Goal: Transaction & Acquisition: Purchase product/service

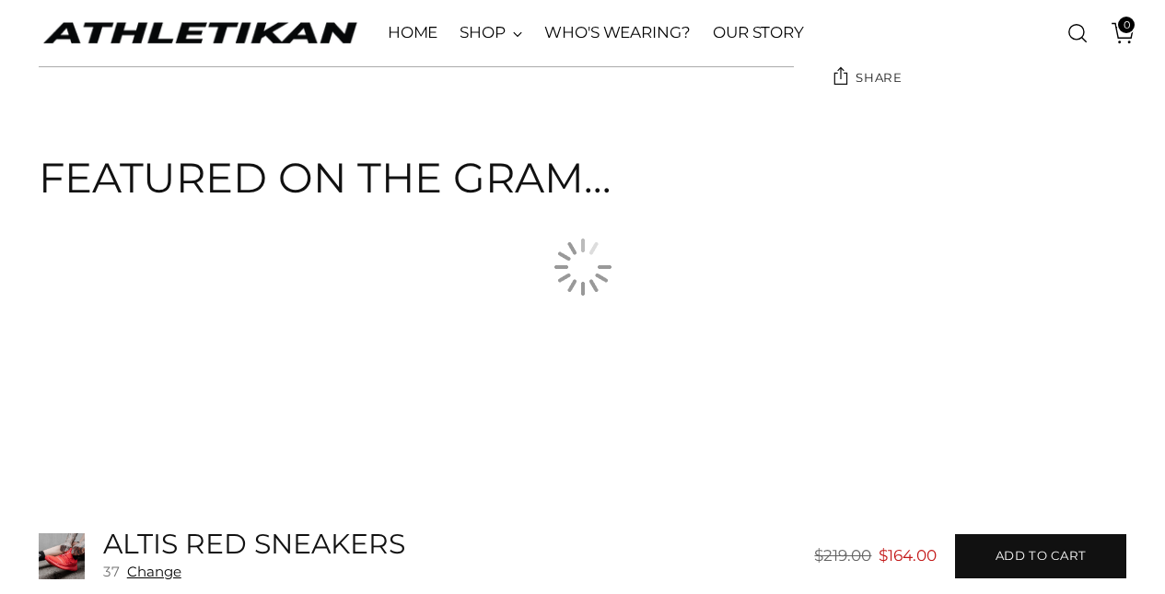
scroll to position [2210, 0]
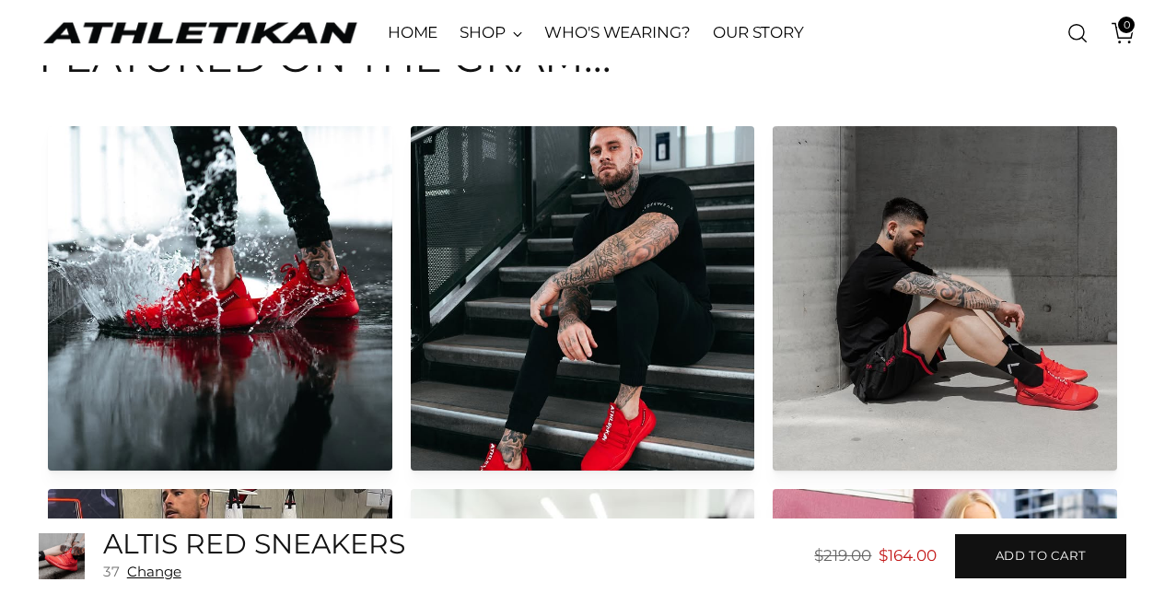
click at [229, 554] on h5 "ALTIS Red Sneakers" at bounding box center [254, 545] width 302 height 30
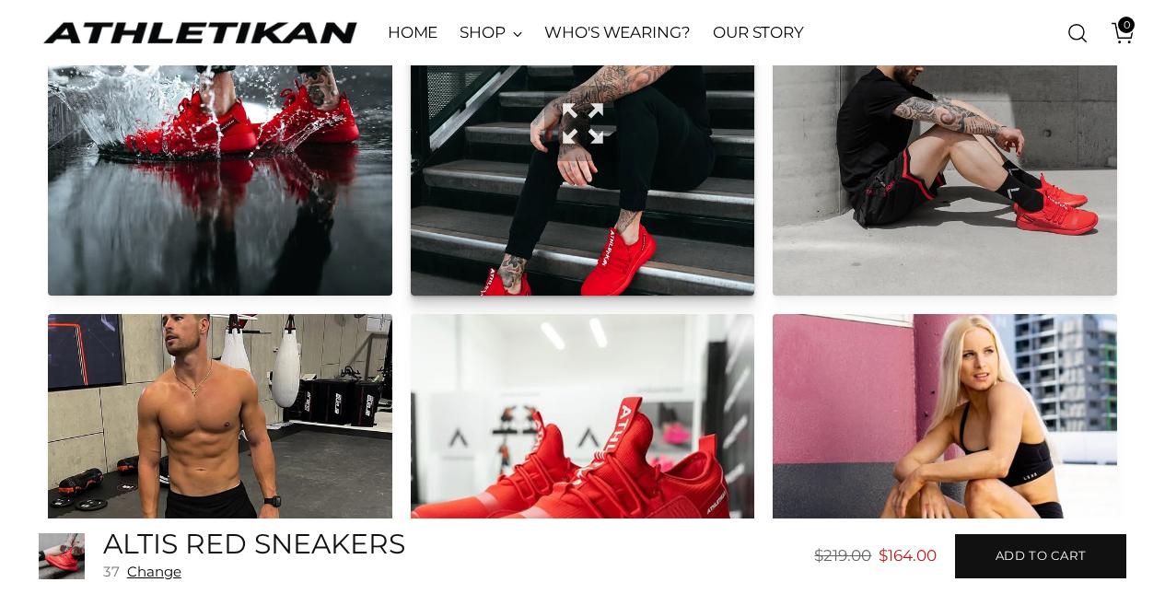
scroll to position [1934, 0]
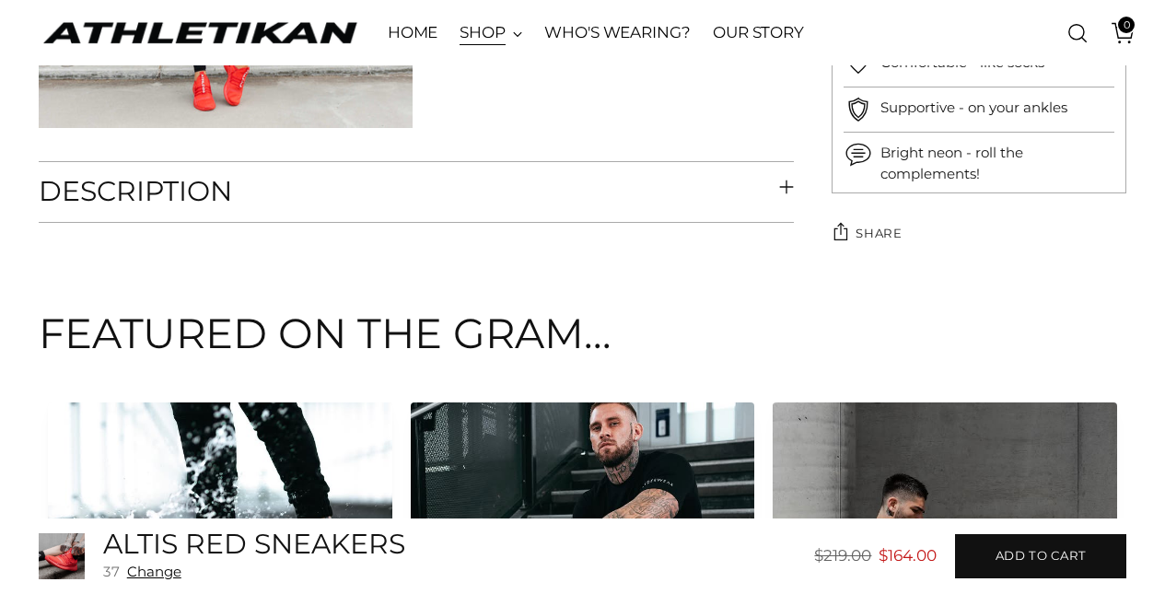
click at [480, 35] on link "SHOP" at bounding box center [491, 33] width 63 height 41
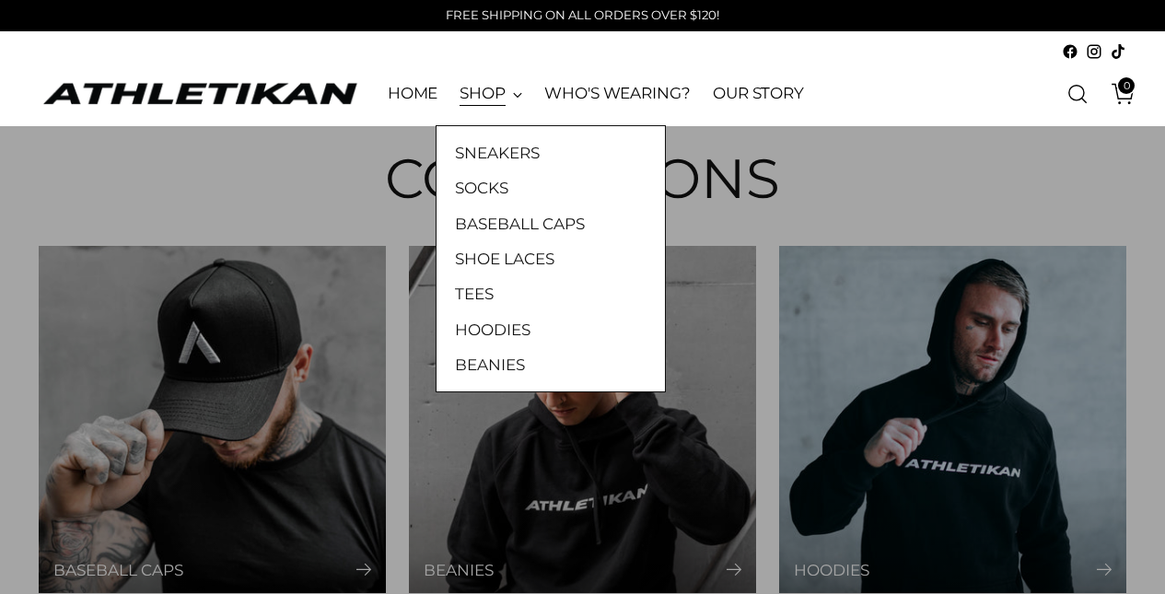
click at [500, 99] on link "SHOP" at bounding box center [491, 94] width 63 height 41
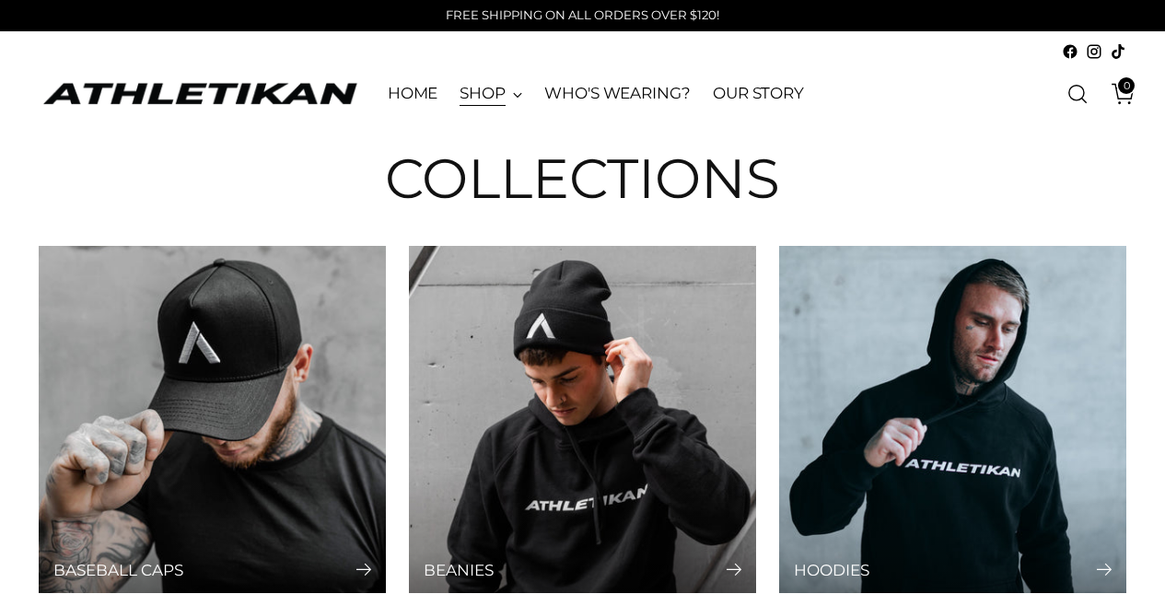
click at [483, 97] on link "SHOP" at bounding box center [491, 94] width 63 height 41
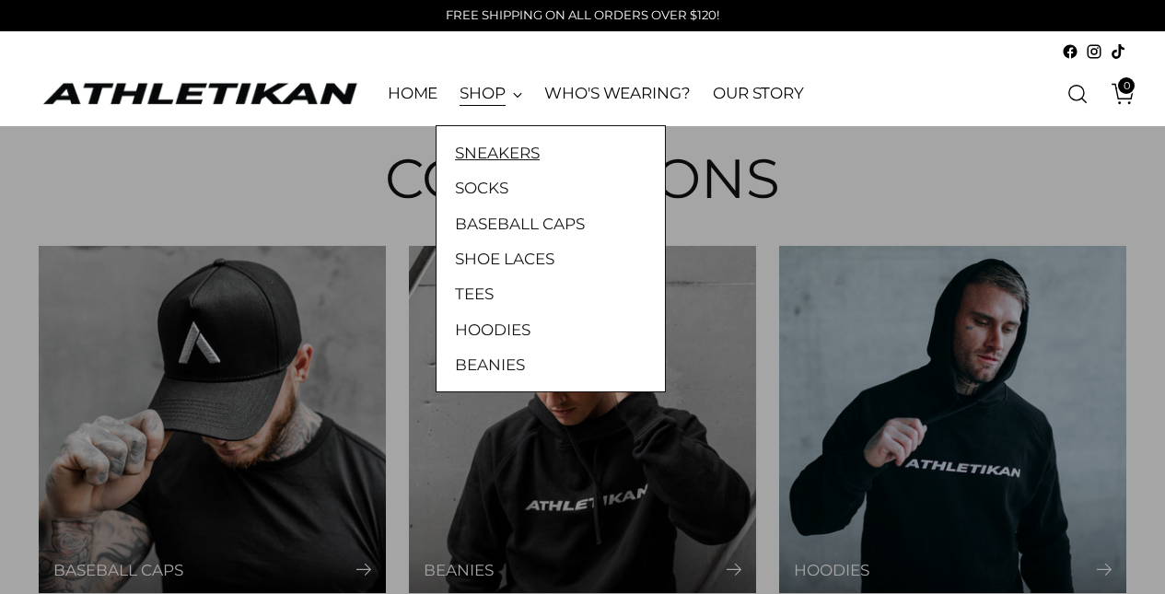
click at [500, 159] on link "SNEAKERS" at bounding box center [551, 153] width 192 height 24
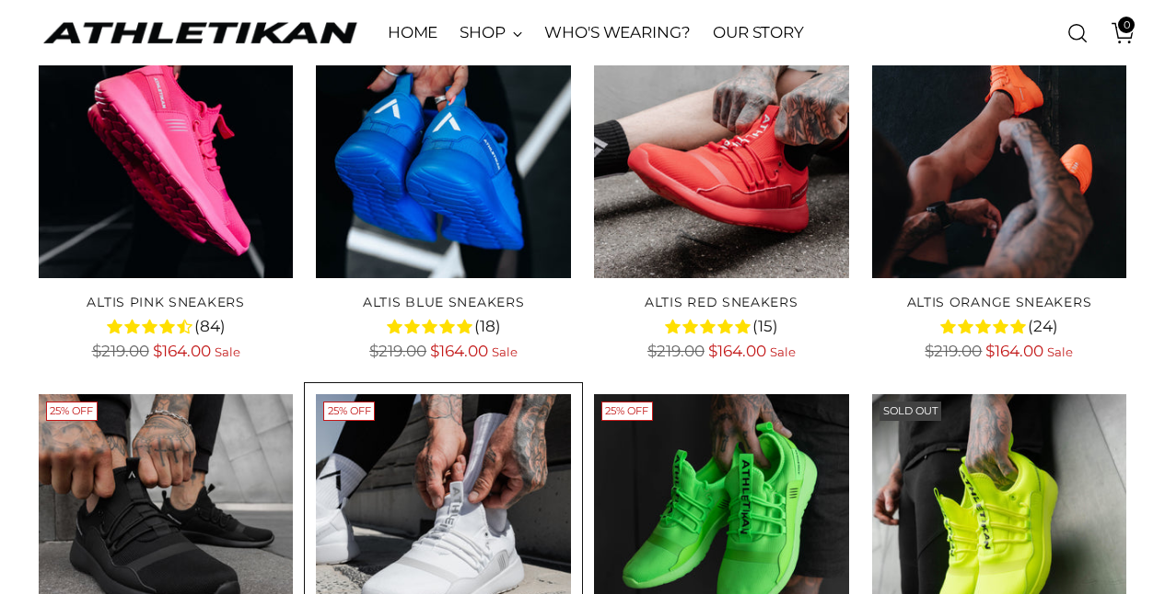
scroll to position [184, 0]
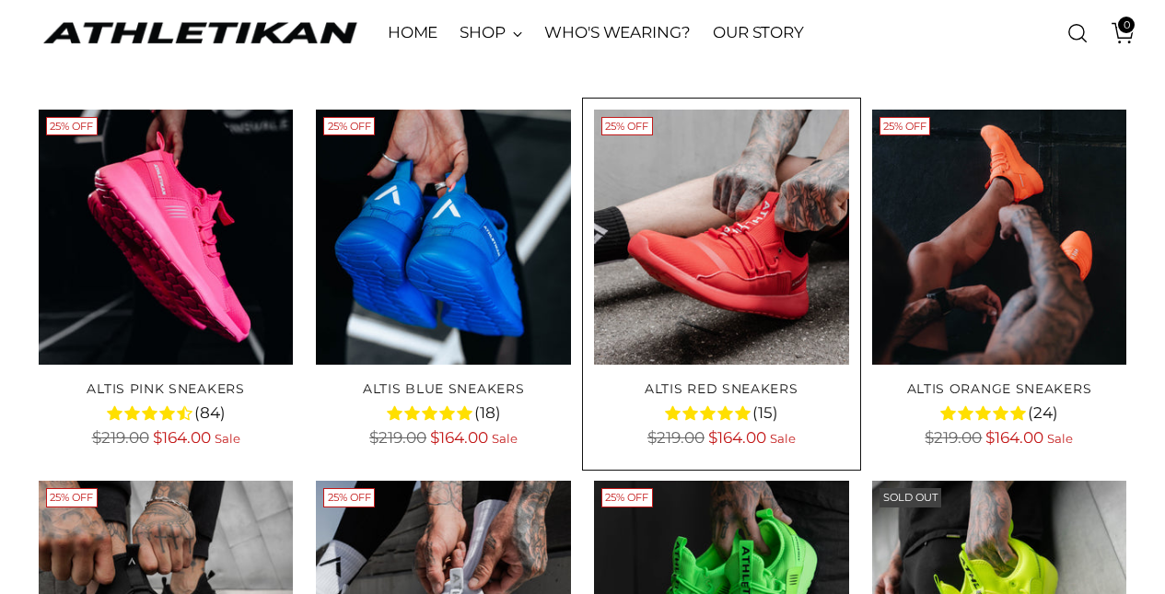
click at [0, 0] on img "ALTIS Red Sneakers" at bounding box center [0, 0] width 0 height 0
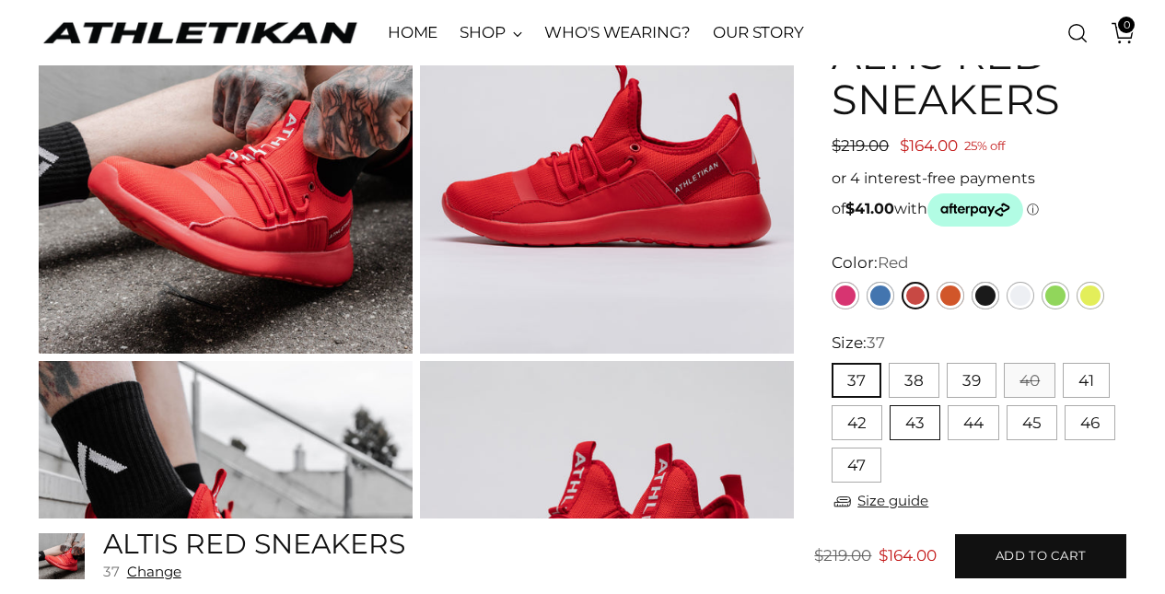
scroll to position [184, 0]
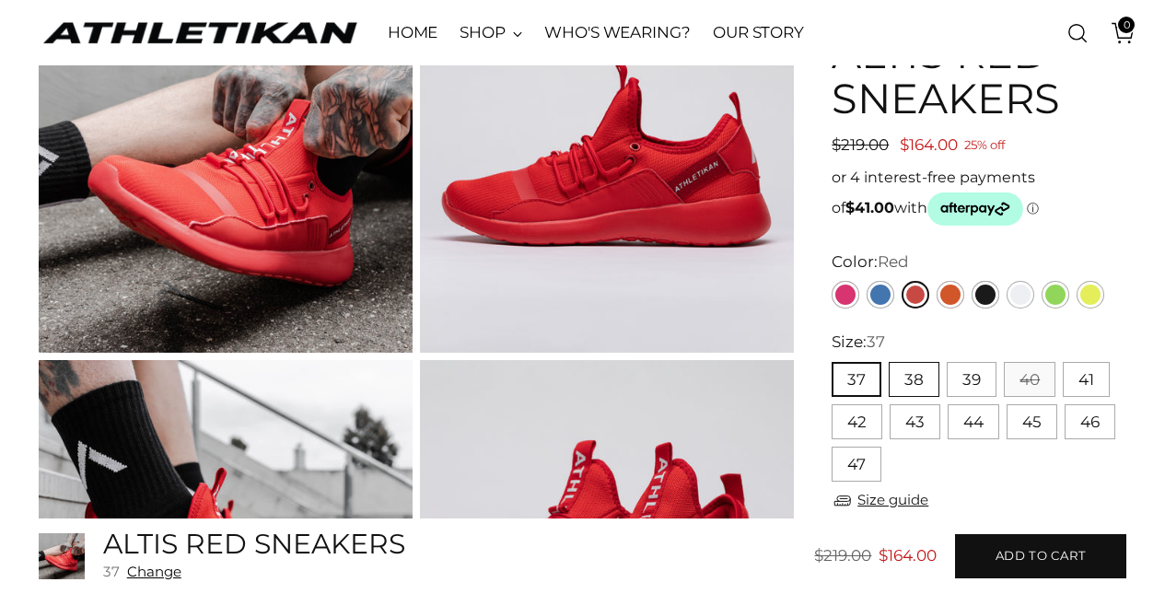
click at [915, 382] on button "38" at bounding box center [914, 379] width 51 height 35
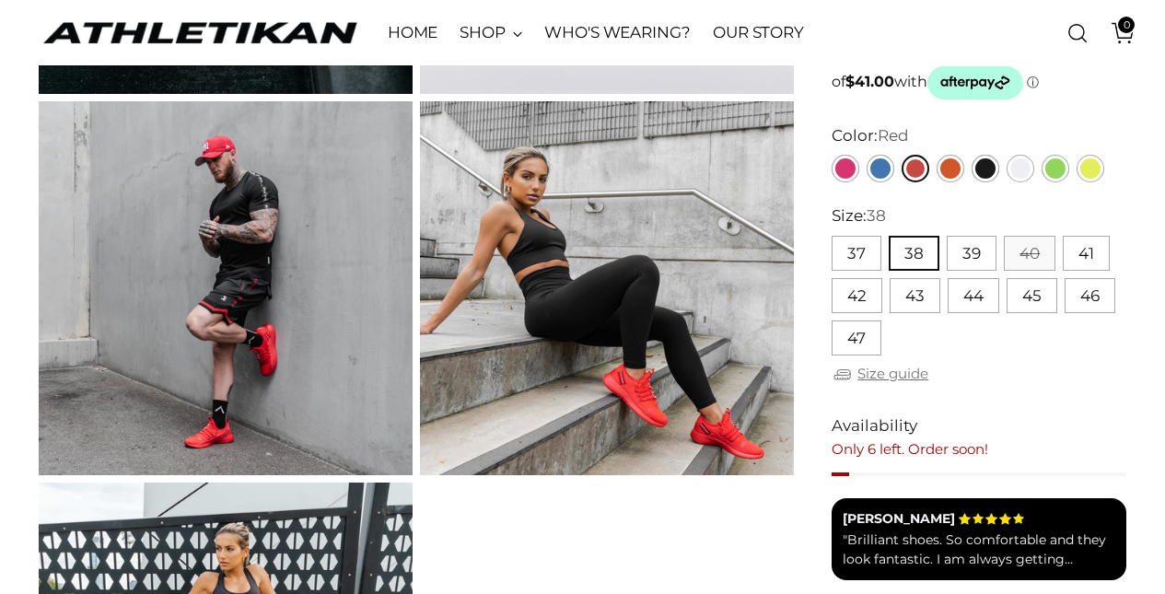
scroll to position [1197, 0]
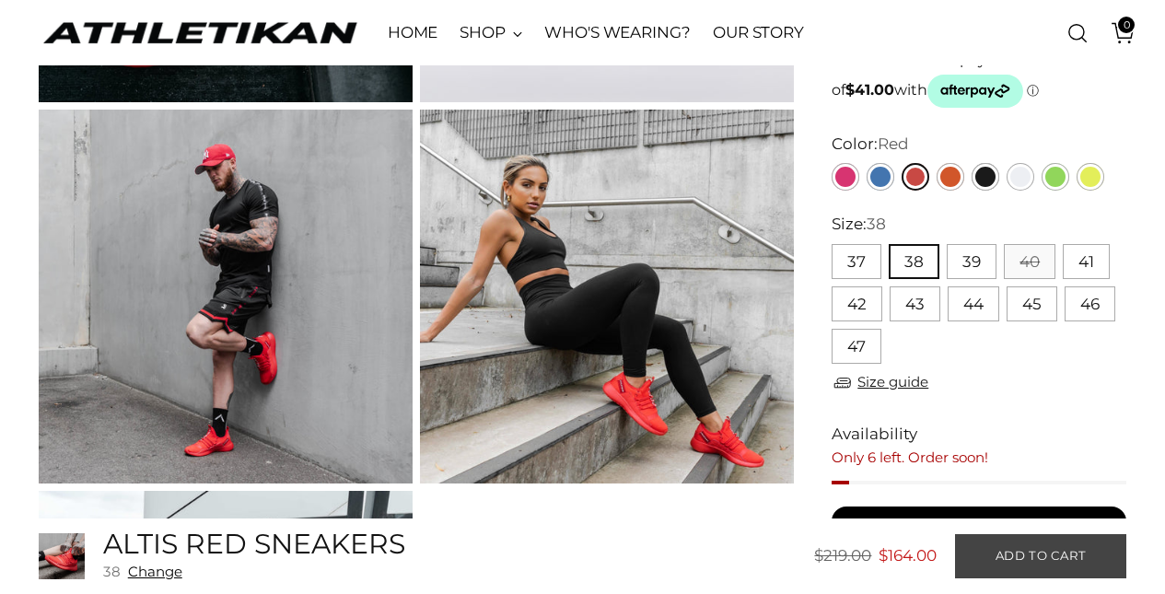
click at [996, 562] on span "Add to cart" at bounding box center [1041, 555] width 91 height 17
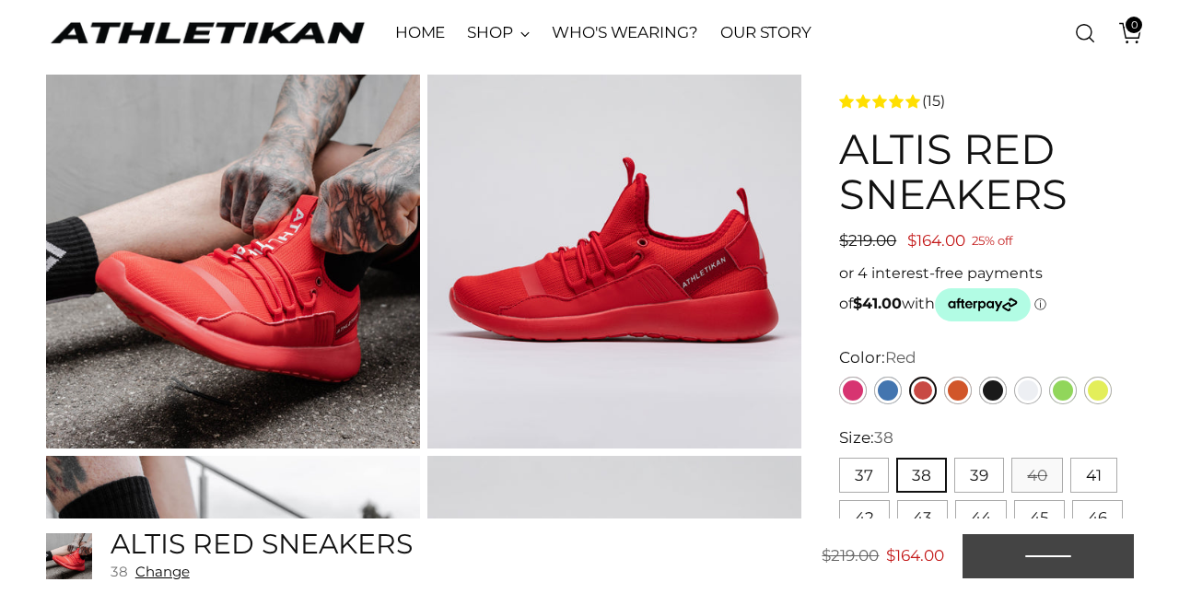
scroll to position [0, 0]
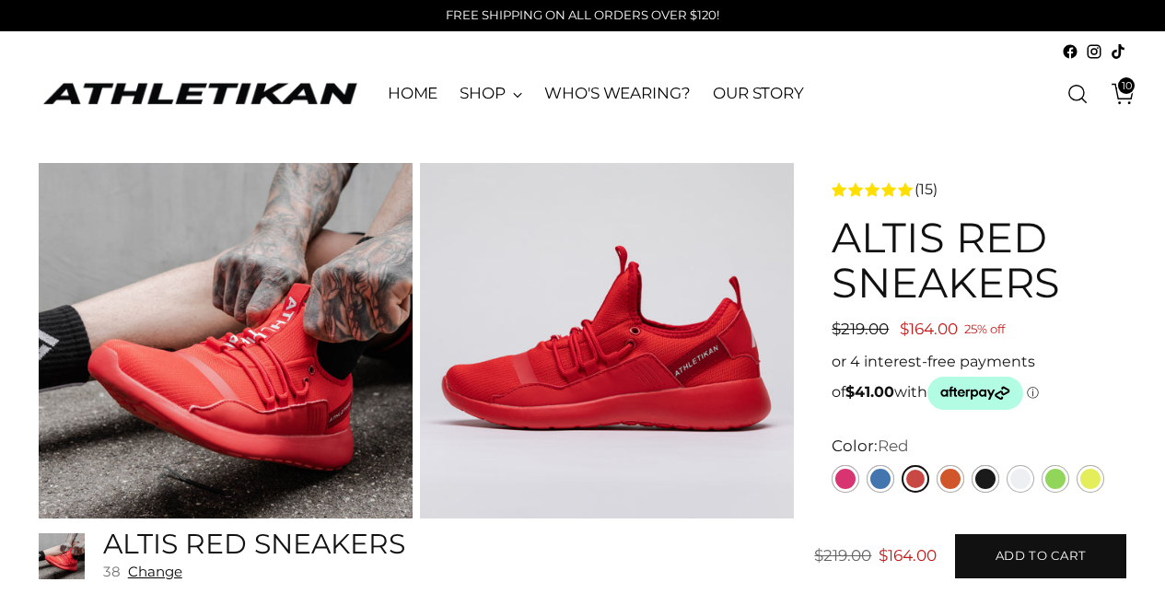
click at [1121, 93] on icon "Open cart modal" at bounding box center [1124, 94] width 26 height 26
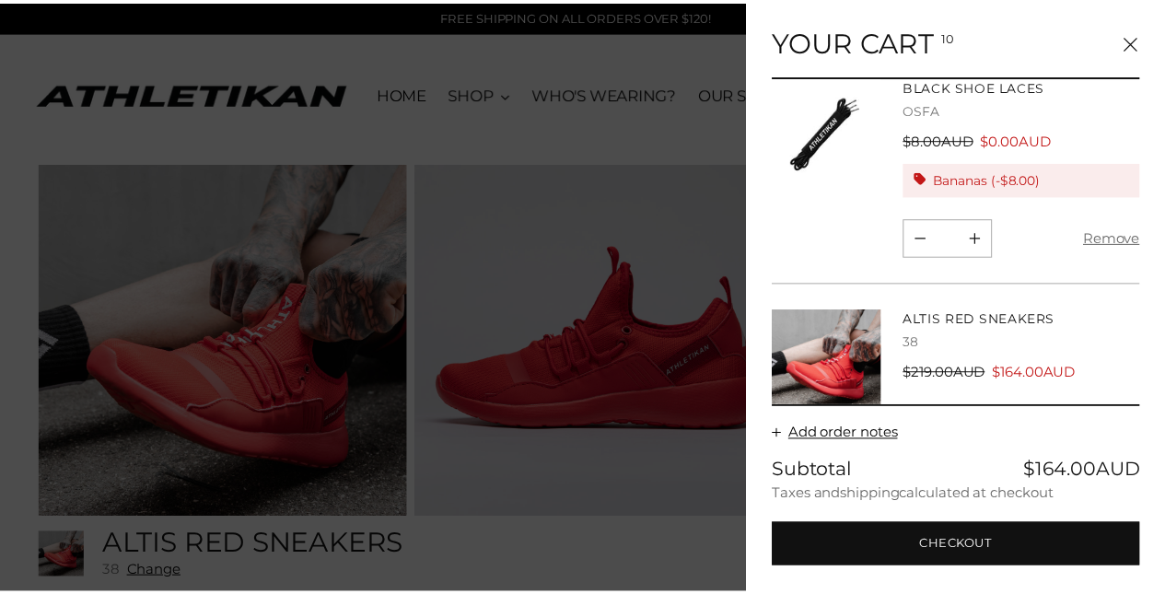
scroll to position [1911, 0]
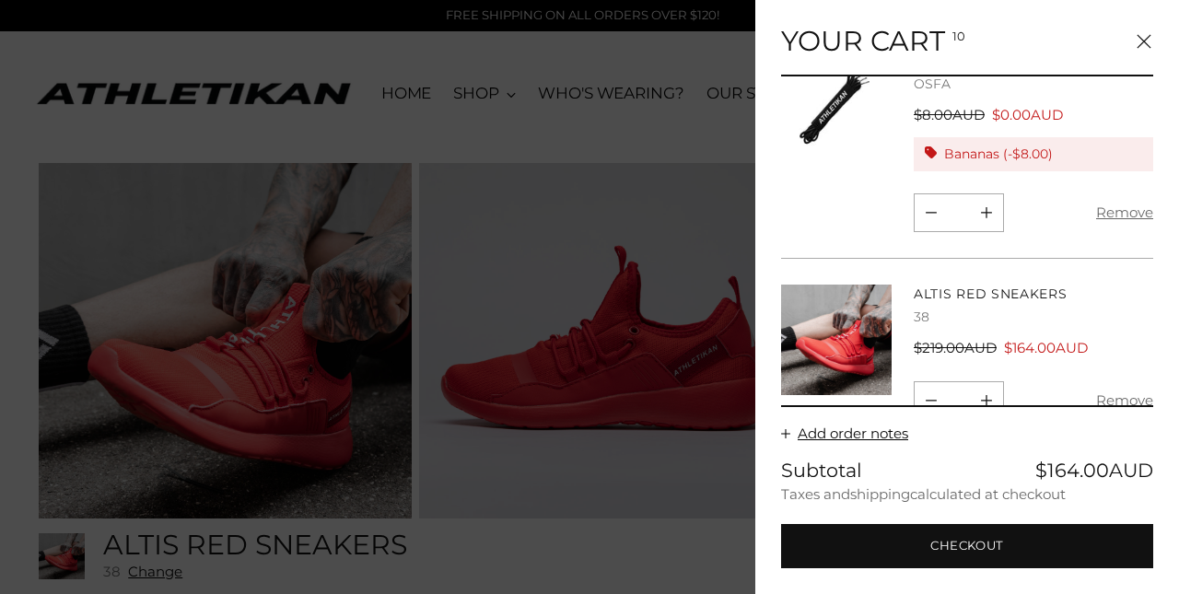
click at [635, 216] on div at bounding box center [589, 297] width 1179 height 594
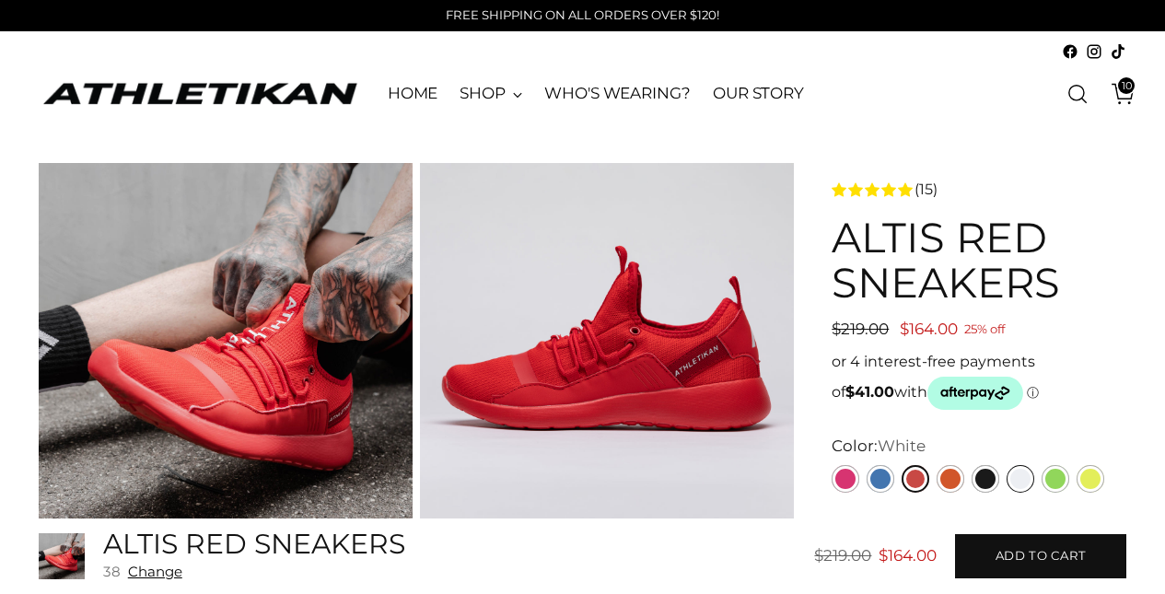
click at [1019, 481] on link "White" at bounding box center [1021, 479] width 28 height 28
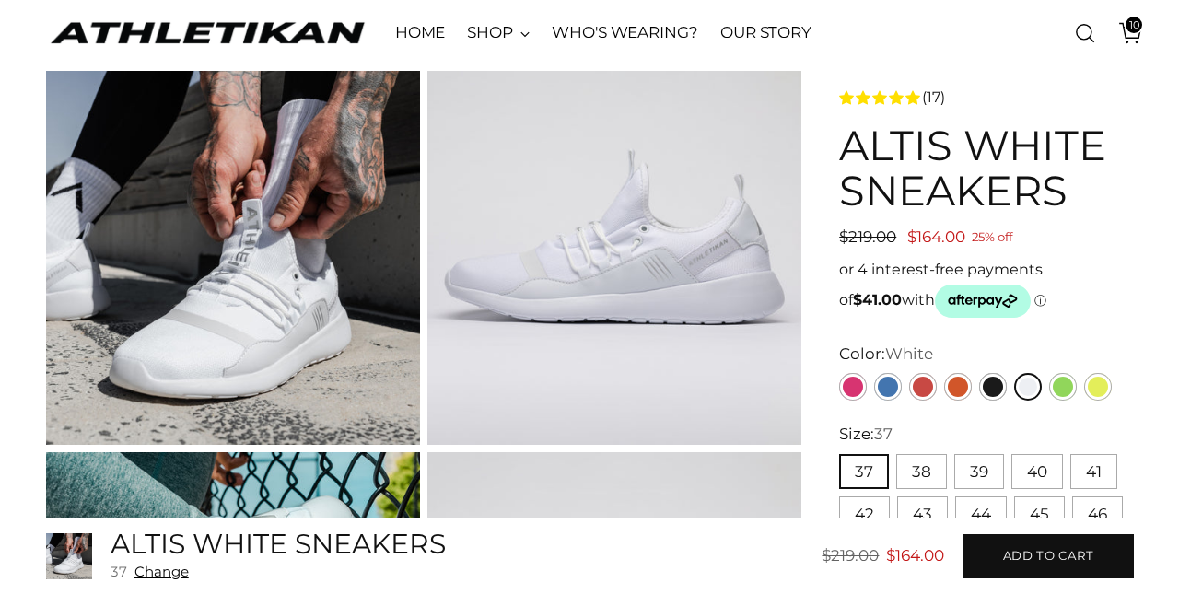
scroll to position [184, 0]
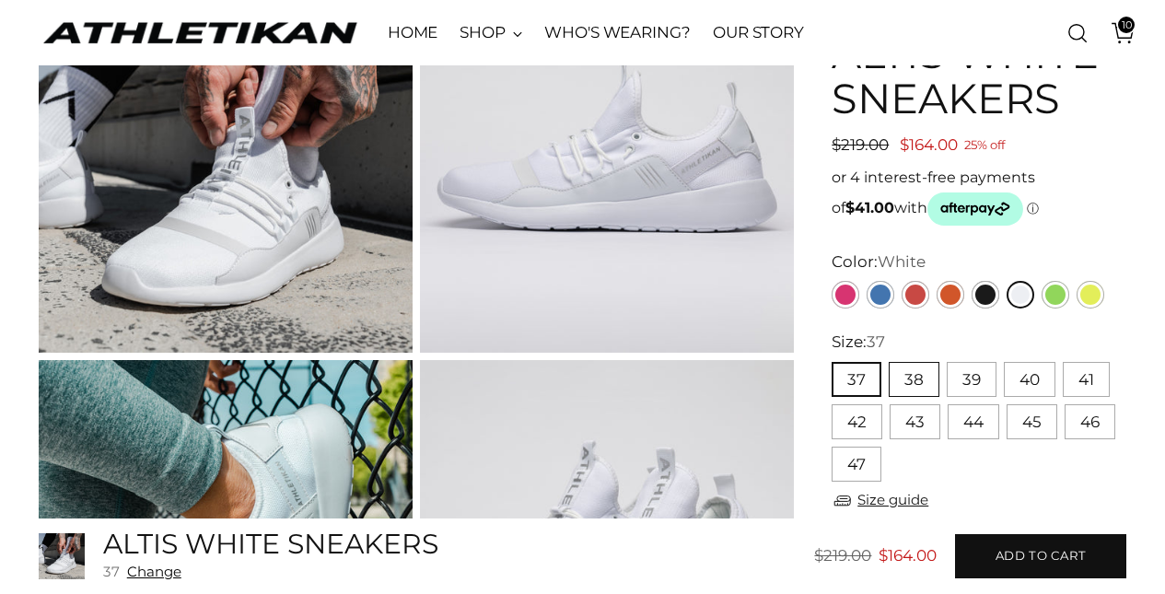
click at [912, 379] on button "38" at bounding box center [914, 379] width 51 height 35
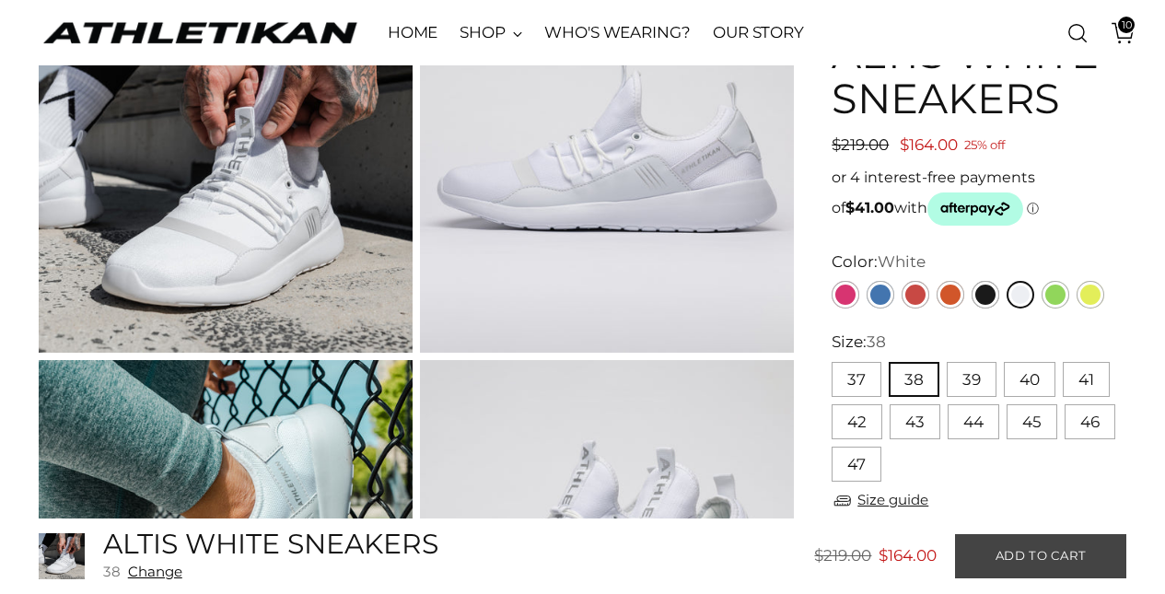
click at [1053, 553] on span "Add to cart" at bounding box center [1041, 555] width 91 height 17
click at [1131, 23] on span "11" at bounding box center [1126, 25] width 17 height 17
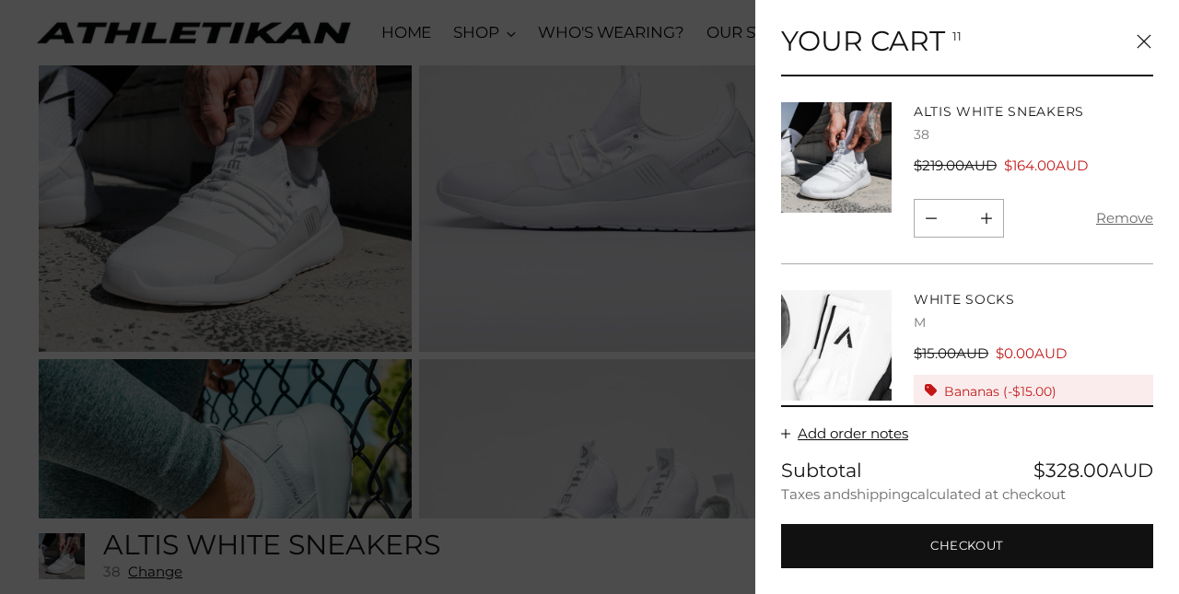
click at [655, 189] on div at bounding box center [589, 297] width 1179 height 594
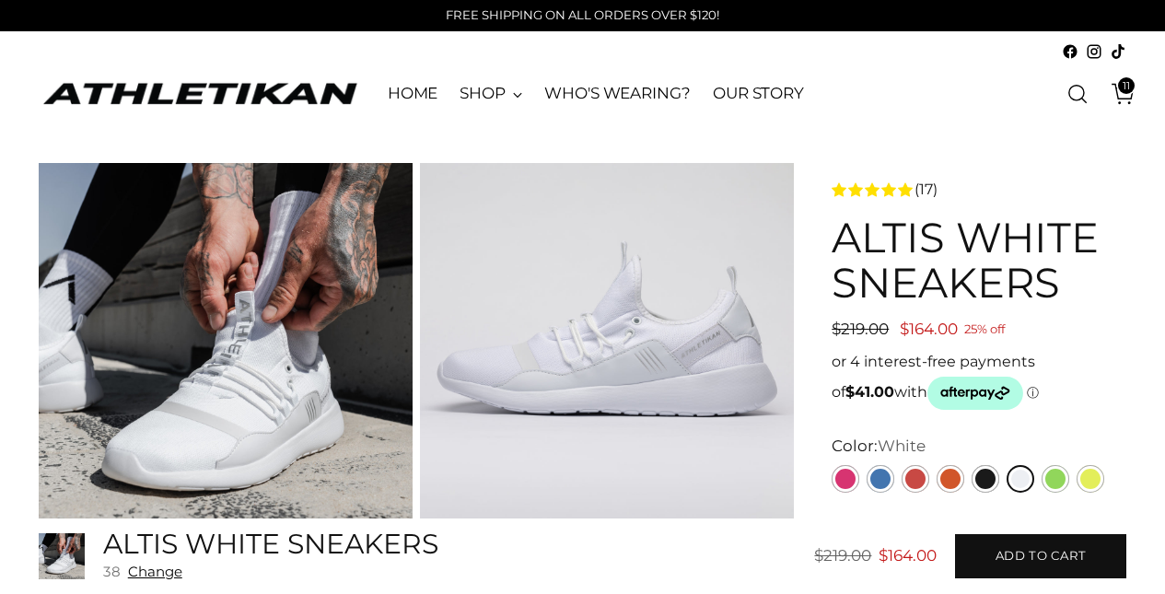
click at [1135, 91] on span "11" at bounding box center [1126, 85] width 17 height 17
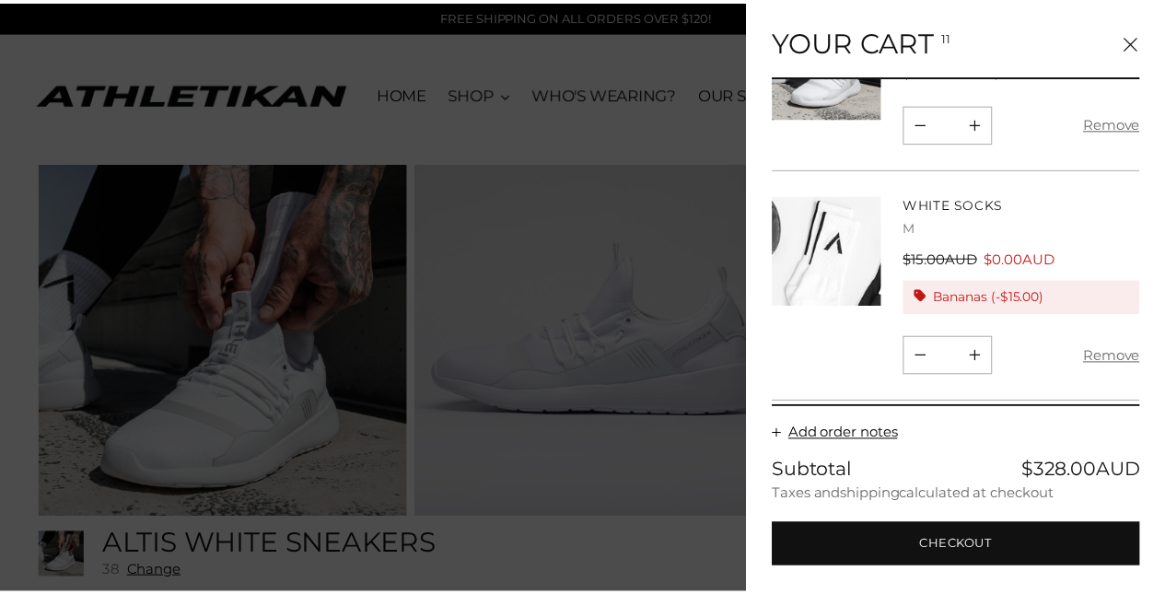
scroll to position [92, 0]
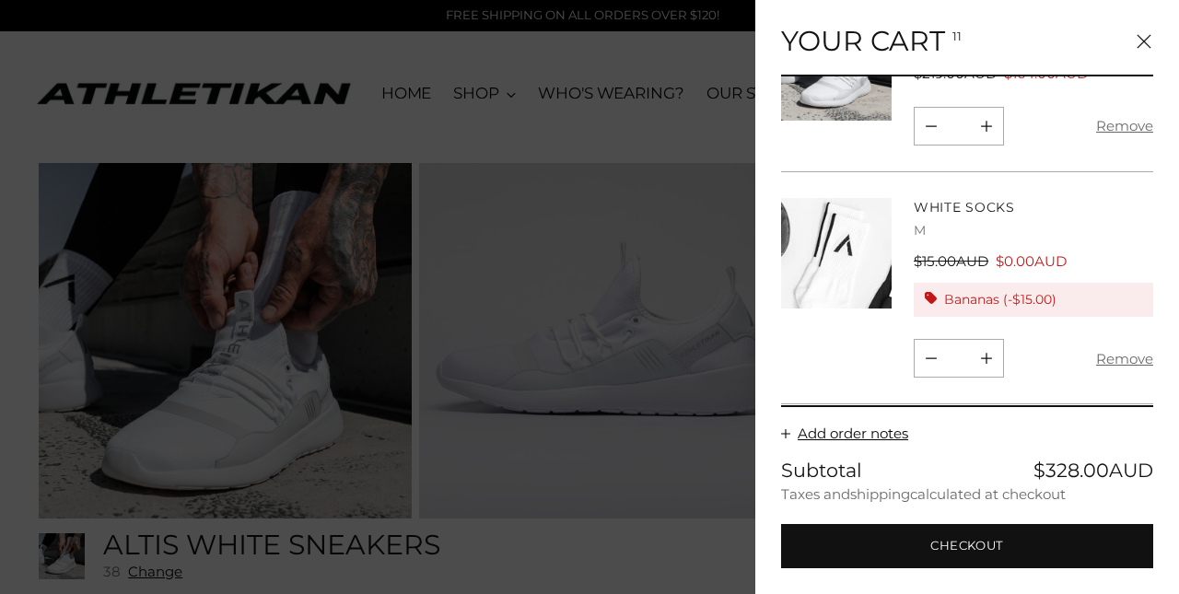
click at [1150, 38] on icon "Close" at bounding box center [1143, 41] width 15 height 15
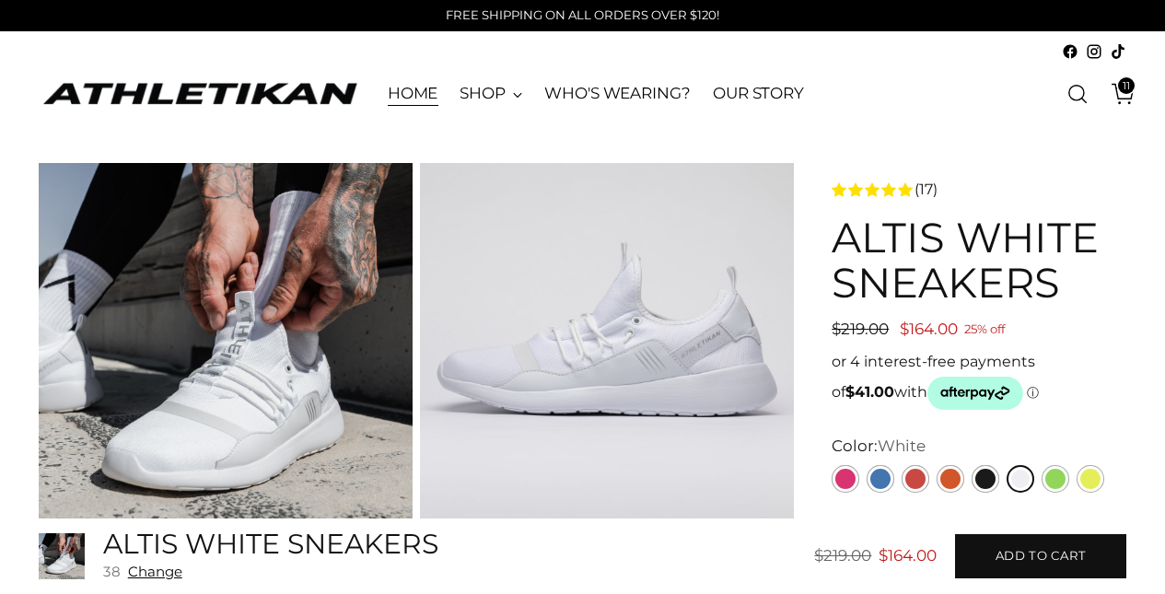
click at [405, 94] on link "HOME" at bounding box center [413, 94] width 51 height 41
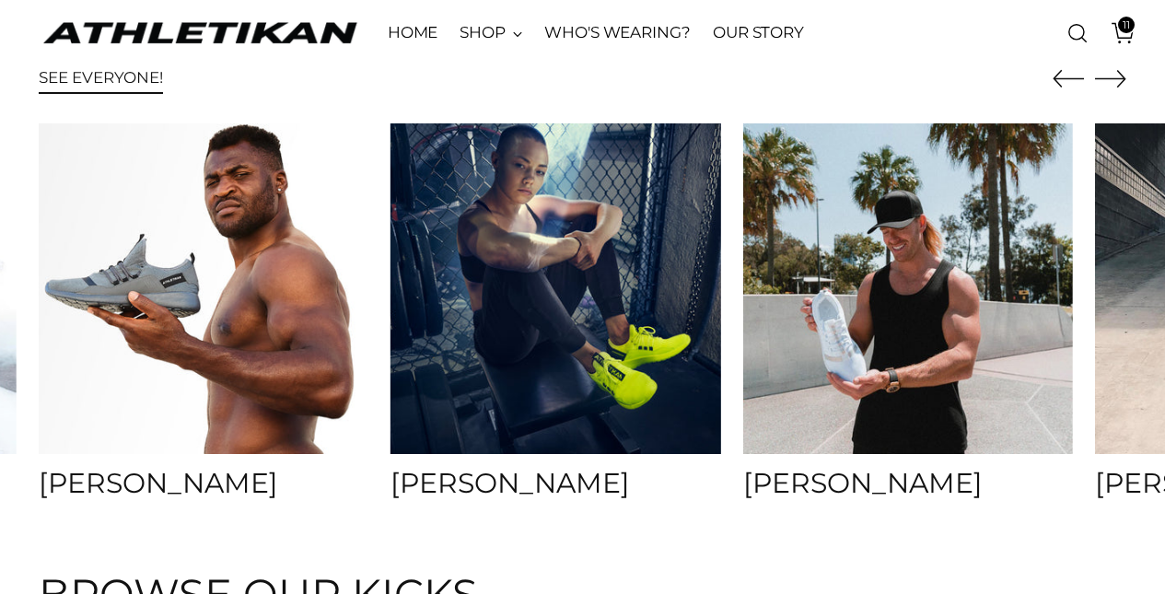
scroll to position [6078, 0]
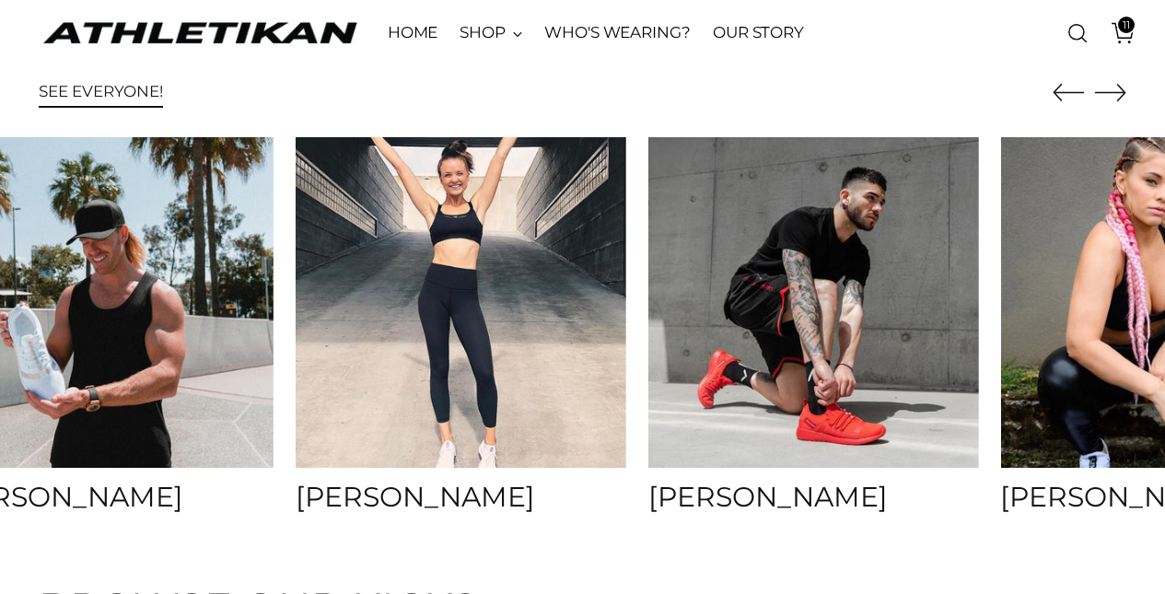
click at [271, 433] on img at bounding box center [109, 302] width 346 height 346
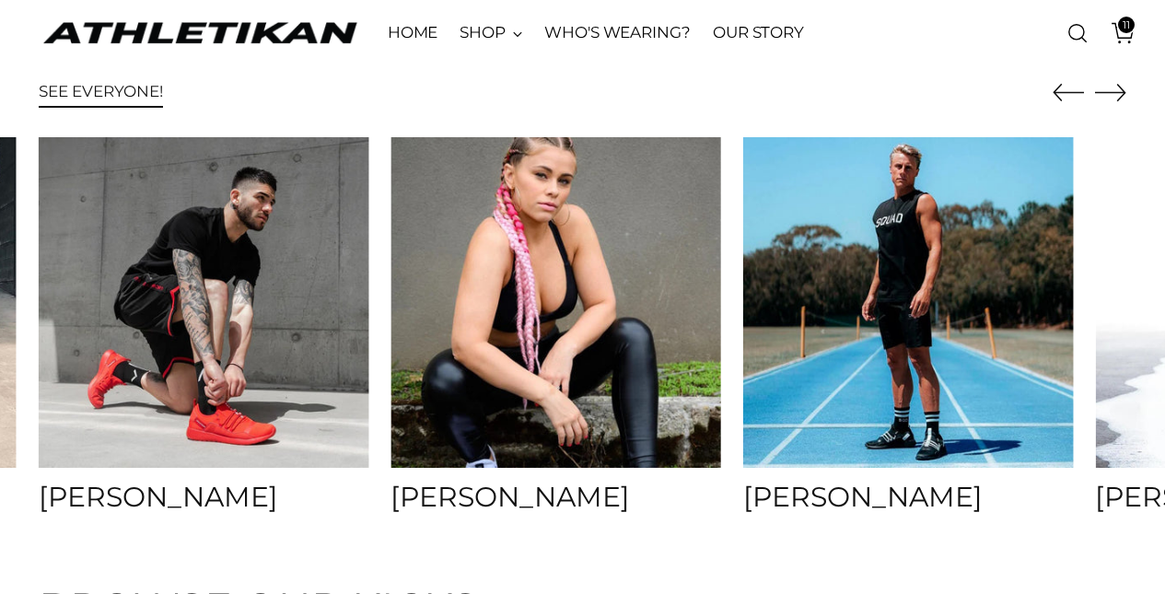
click at [498, 315] on img at bounding box center [555, 302] width 346 height 346
click at [545, 398] on img at bounding box center [555, 302] width 346 height 346
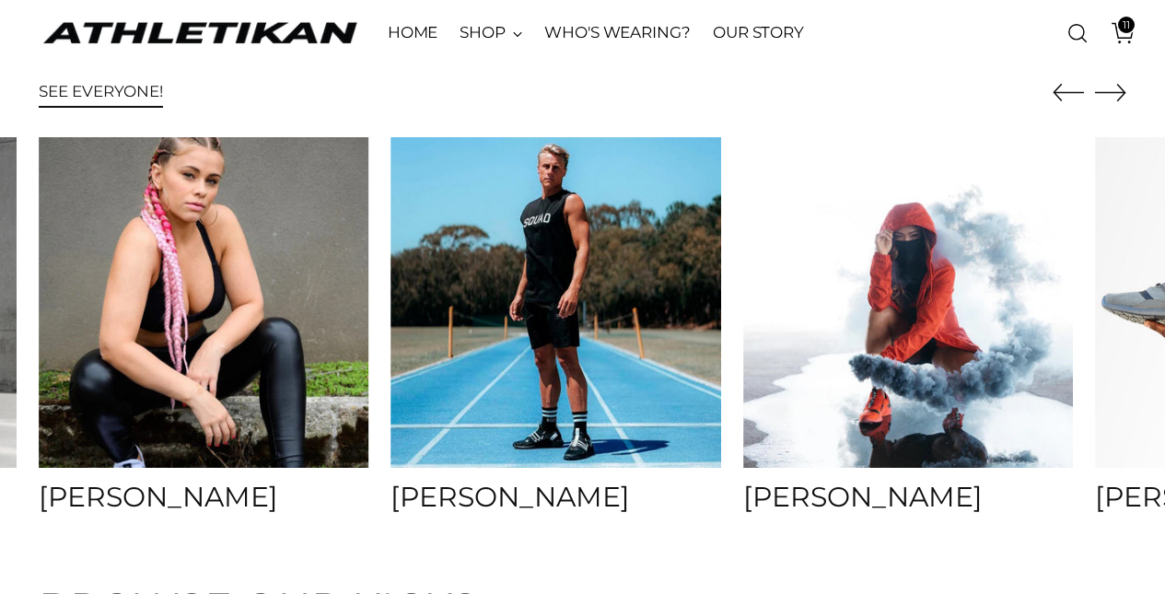
click at [544, 398] on img at bounding box center [555, 302] width 331 height 331
click at [250, 320] on img at bounding box center [203, 302] width 346 height 346
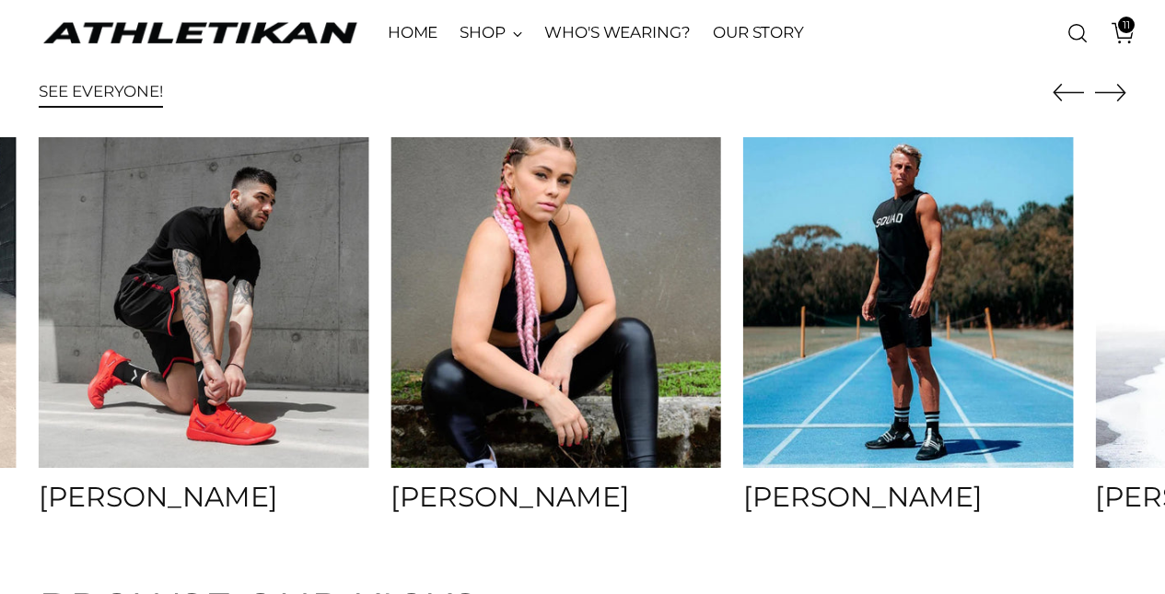
click at [528, 460] on img at bounding box center [555, 302] width 346 height 346
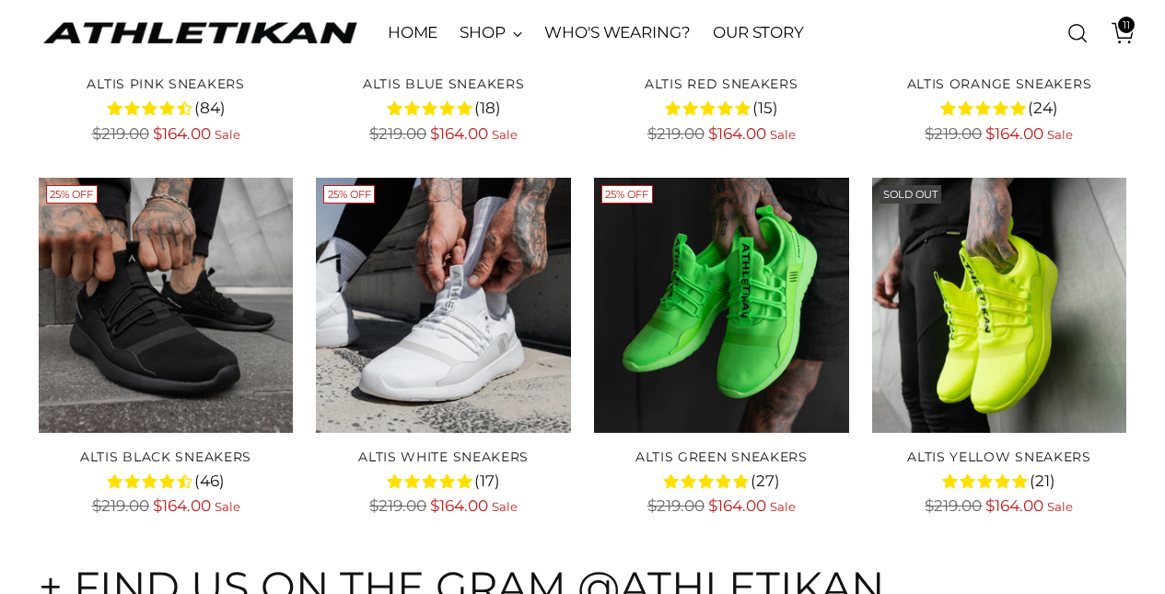
scroll to position [6723, 0]
